Goal: Book appointment/travel/reservation

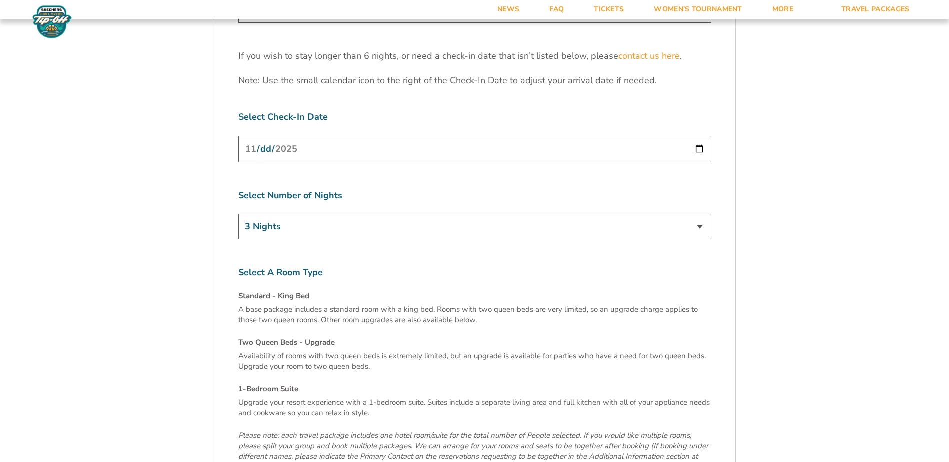
scroll to position [3200, 0]
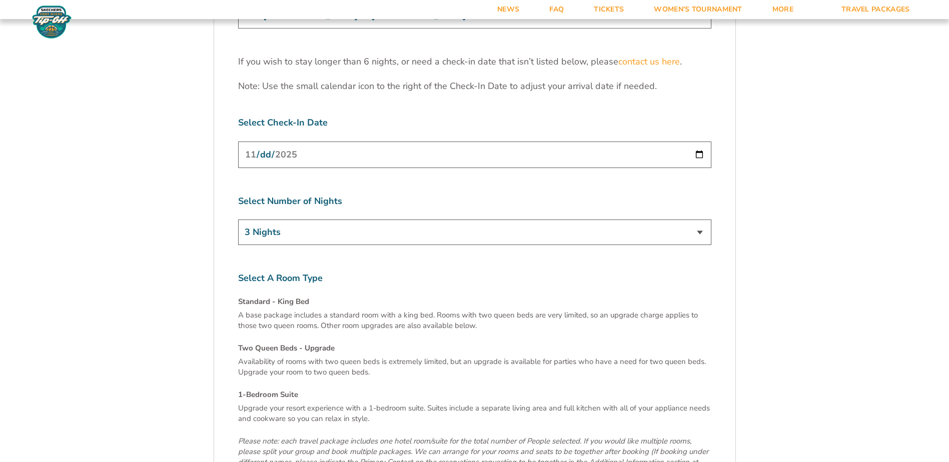
click at [697, 220] on select "3 Nights 4 Nights 5 Nights 6 Nights" at bounding box center [474, 233] width 473 height 26
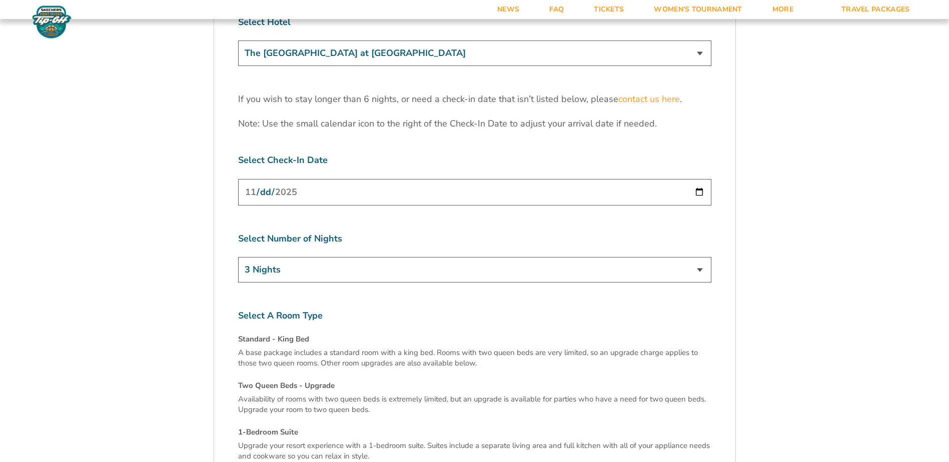
scroll to position [3150, 0]
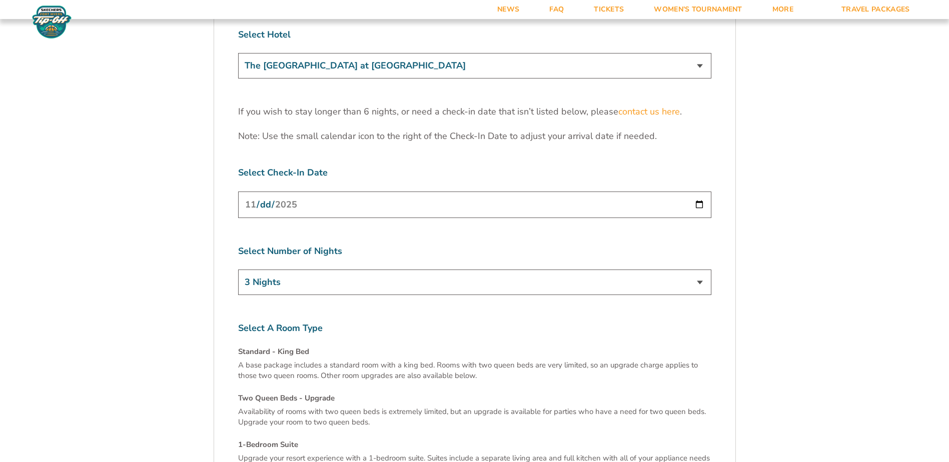
click at [699, 270] on select "3 Nights 4 Nights 5 Nights 6 Nights" at bounding box center [474, 283] width 473 height 26
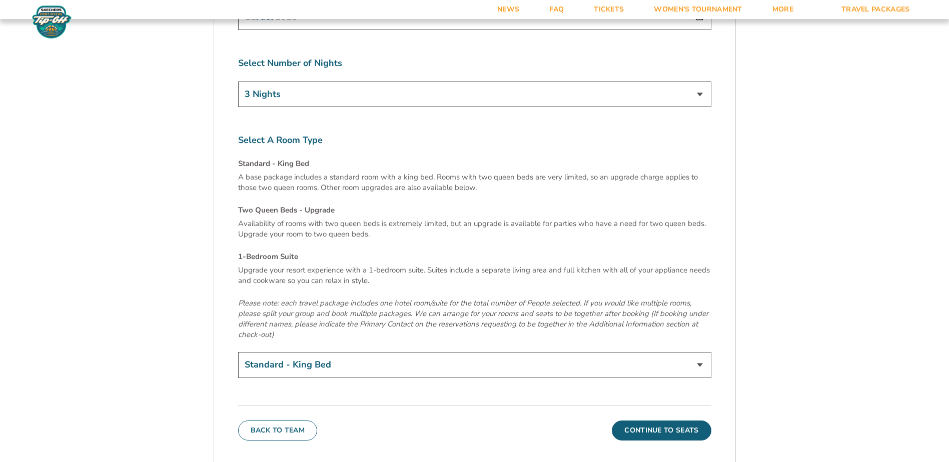
scroll to position [3350, 0]
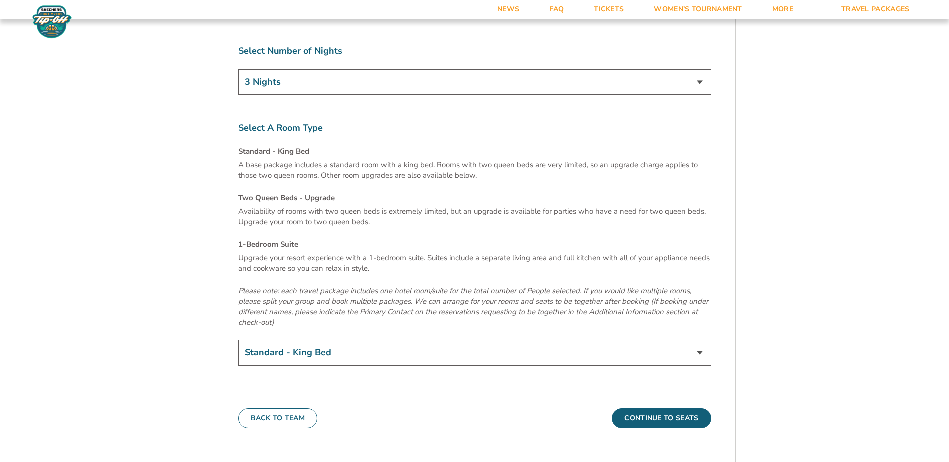
click at [699, 340] on select "Standard - King Bed Two Queen Beds - Upgrade (+$15 per night) 1-Bedroom Suite (…" at bounding box center [474, 353] width 473 height 26
select select "1-Bedroom Suite"
click at [238, 340] on select "Standard - King Bed Two Queen Beds - Upgrade (+$15 per night) 1-Bedroom Suite (…" at bounding box center [474, 353] width 473 height 26
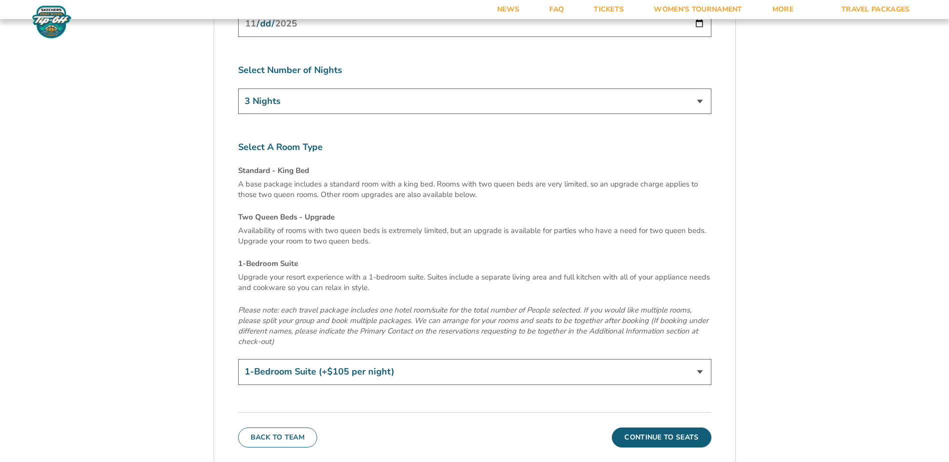
scroll to position [3300, 0]
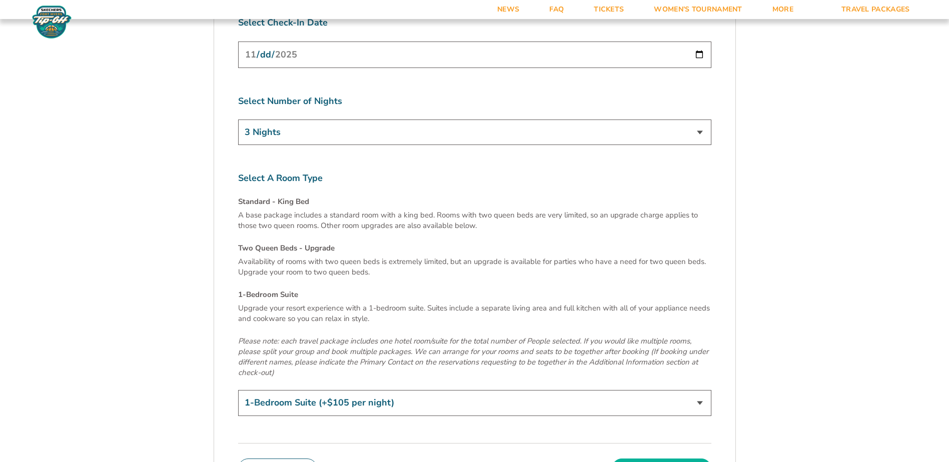
click at [664, 459] on button "Continue To Seats" at bounding box center [661, 469] width 99 height 20
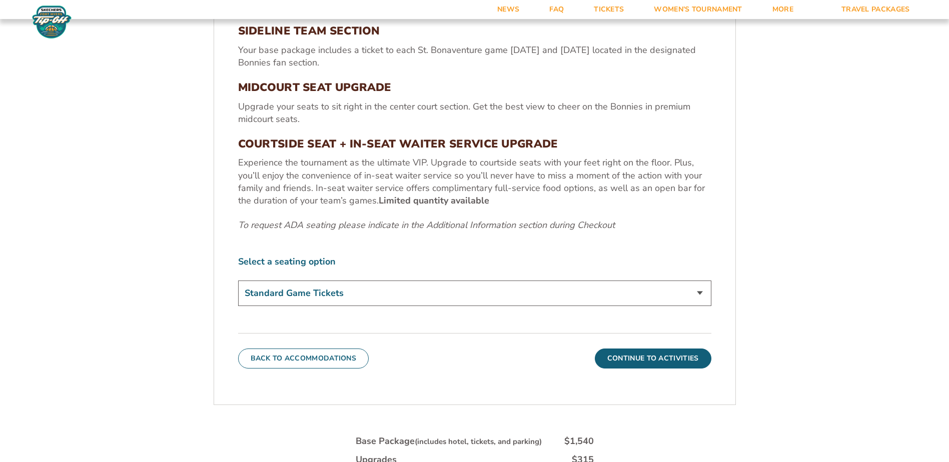
scroll to position [419, 0]
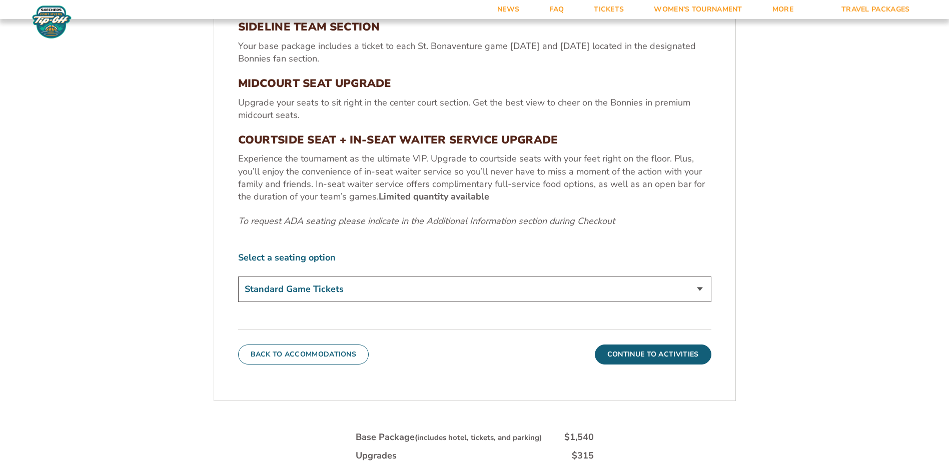
click at [697, 293] on select "Standard Game Tickets Midcourt Seat Upgrade (+$100 per person) Courtside Seat +…" at bounding box center [474, 290] width 473 height 26
click at [768, 268] on form "Bonnies Bonnies Travel Package 1. Team 2. Accommodations 3. Seats 4. Activities…" at bounding box center [474, 110] width 949 height 1058
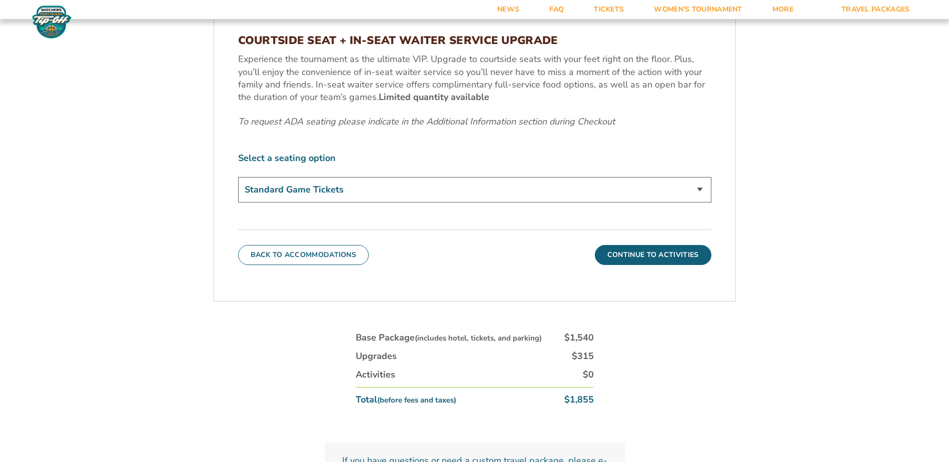
scroll to position [519, 0]
click at [658, 257] on button "Continue To Activities" at bounding box center [653, 255] width 117 height 20
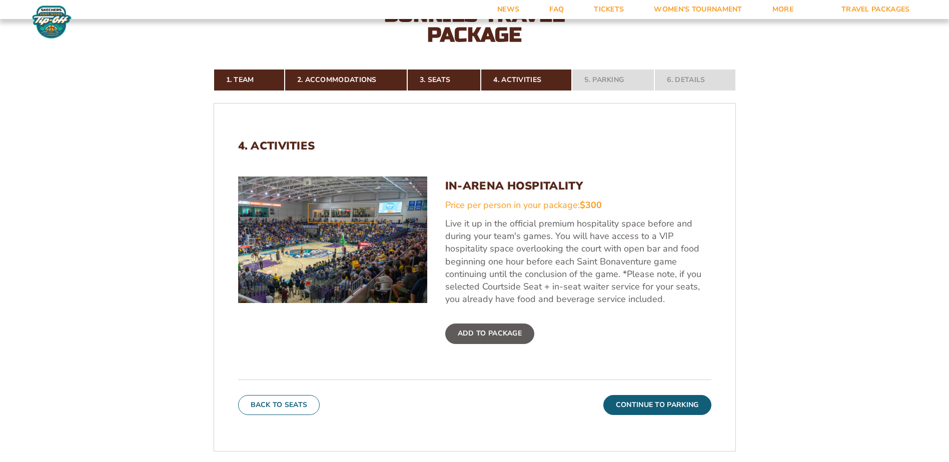
scroll to position [319, 0]
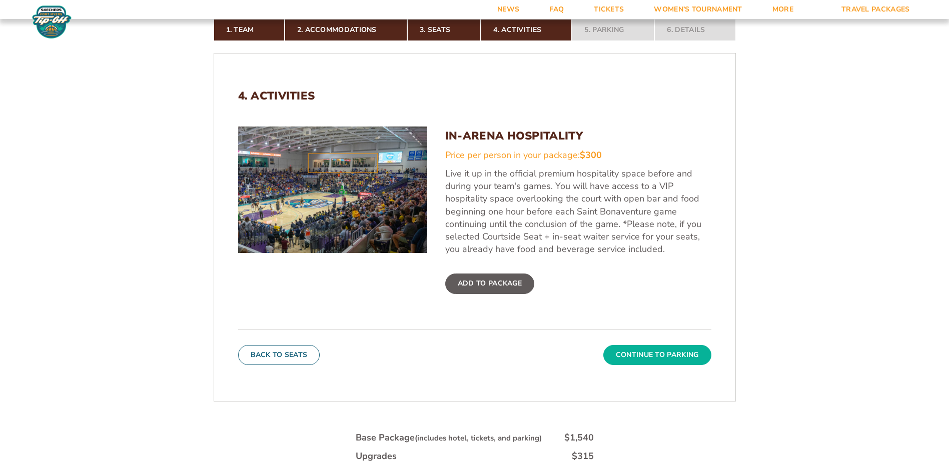
click at [647, 352] on button "Continue To Parking" at bounding box center [657, 355] width 108 height 20
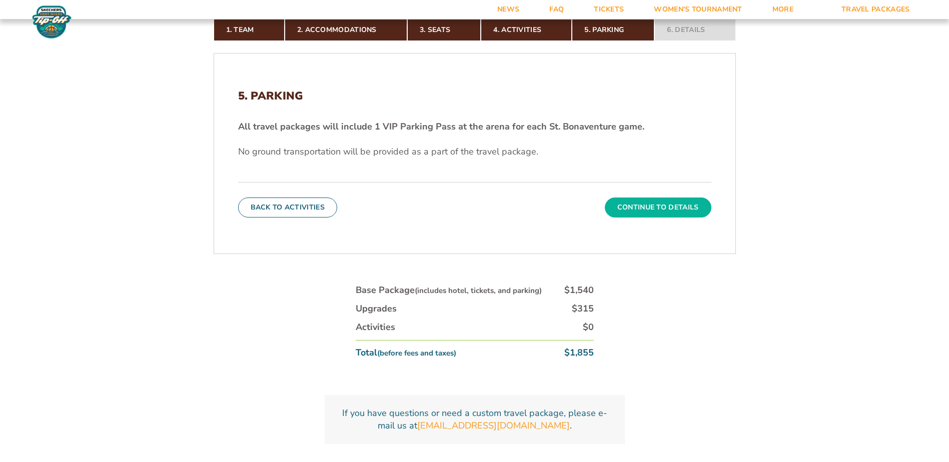
click at [649, 205] on button "Continue To Details" at bounding box center [658, 208] width 107 height 20
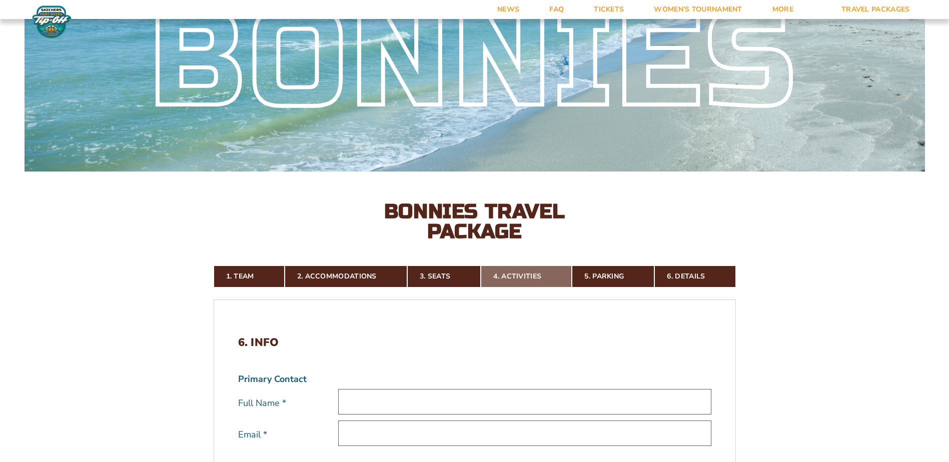
scroll to position [69, 0]
